Goal: Navigation & Orientation: Understand site structure

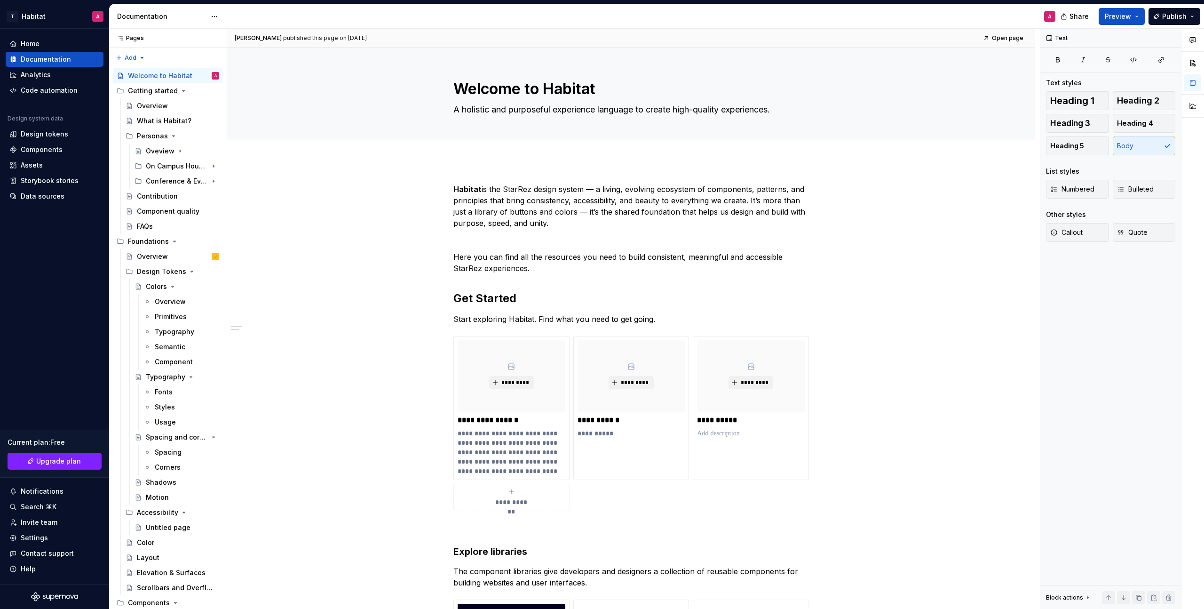
scroll to position [13, 0]
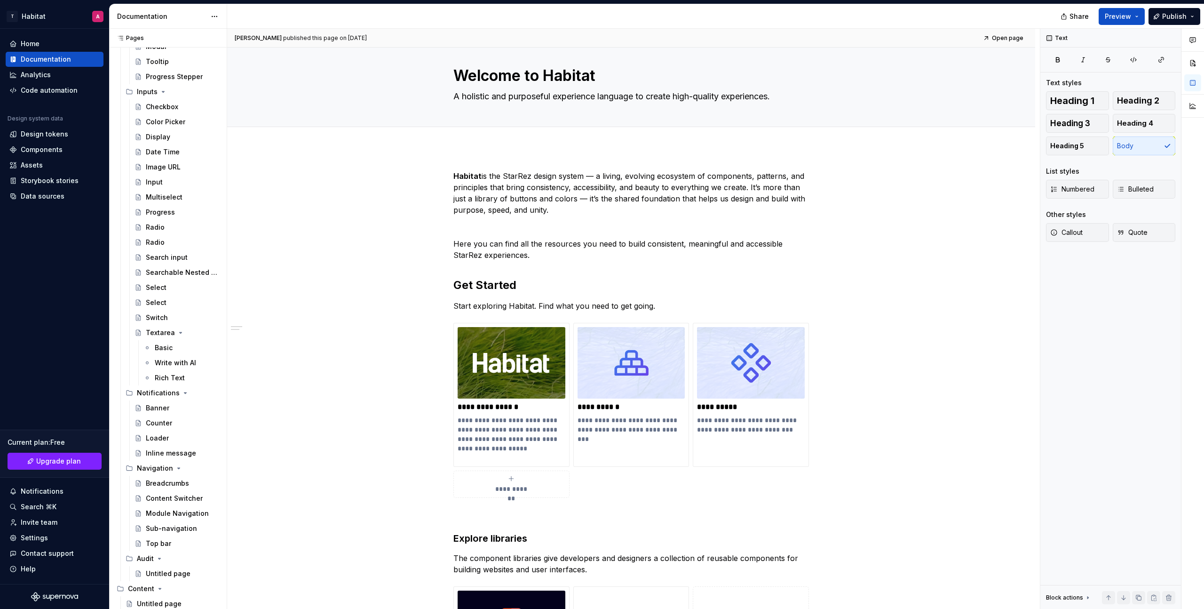
type textarea "*"
